Goal: Navigation & Orientation: Find specific page/section

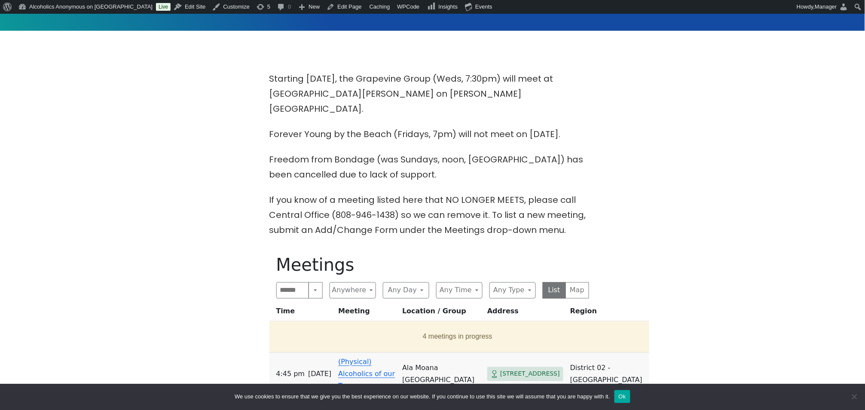
scroll to position [286, 0]
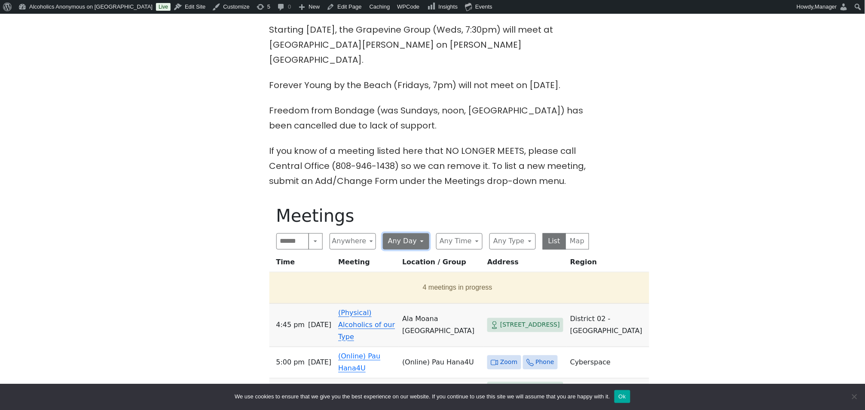
click at [423, 233] on button "Any Day" at bounding box center [406, 241] width 46 height 16
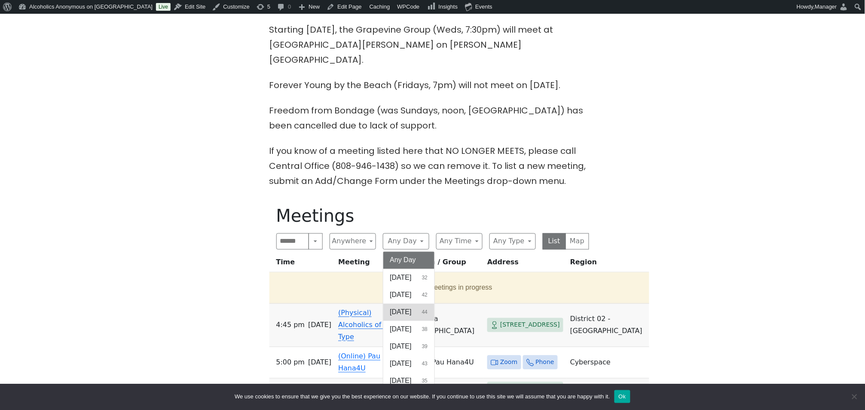
click at [403, 307] on span "[DATE]" at bounding box center [400, 312] width 21 height 10
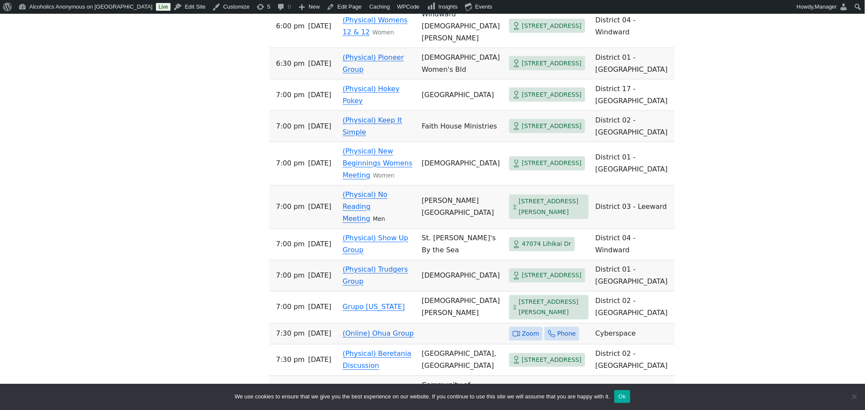
scroll to position [1374, 0]
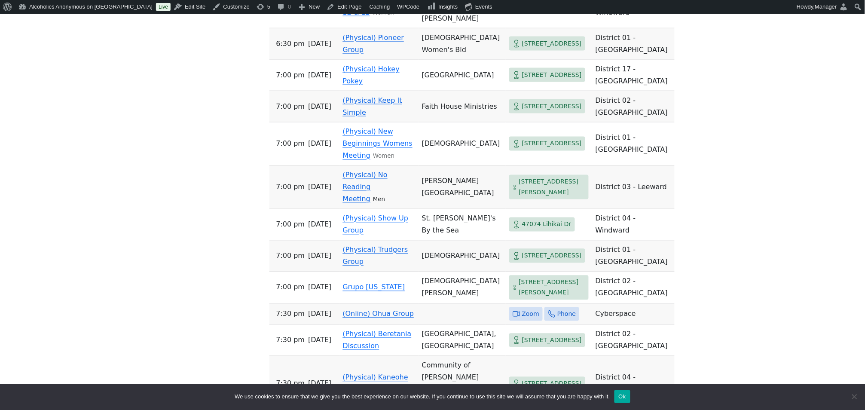
click at [372, 54] on link "(Physical) Pioneer Group" at bounding box center [373, 43] width 61 height 20
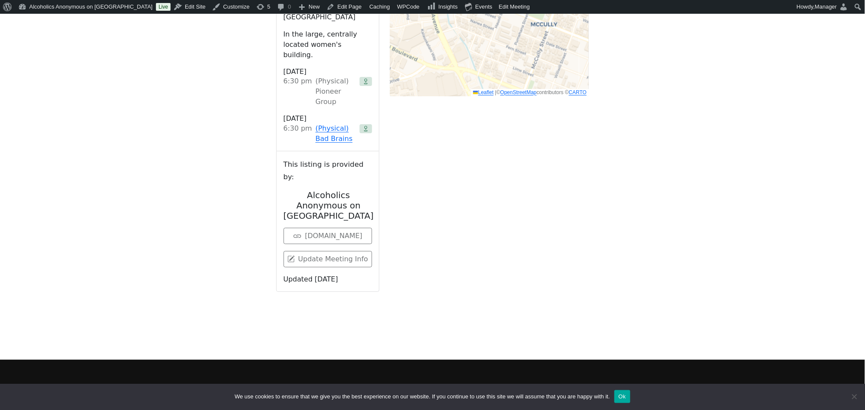
scroll to position [741, 0]
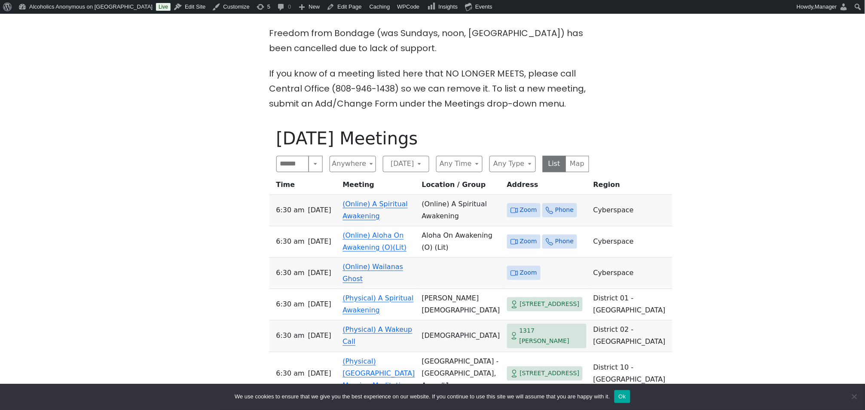
scroll to position [225, 0]
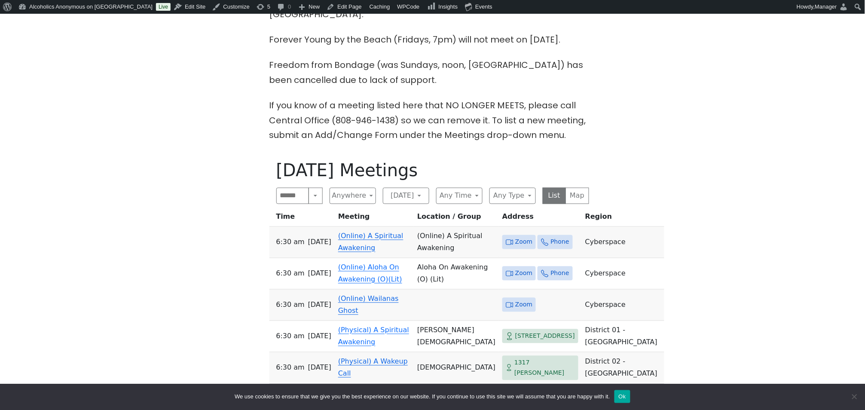
scroll to position [397, 0]
